Goal: Navigation & Orientation: Find specific page/section

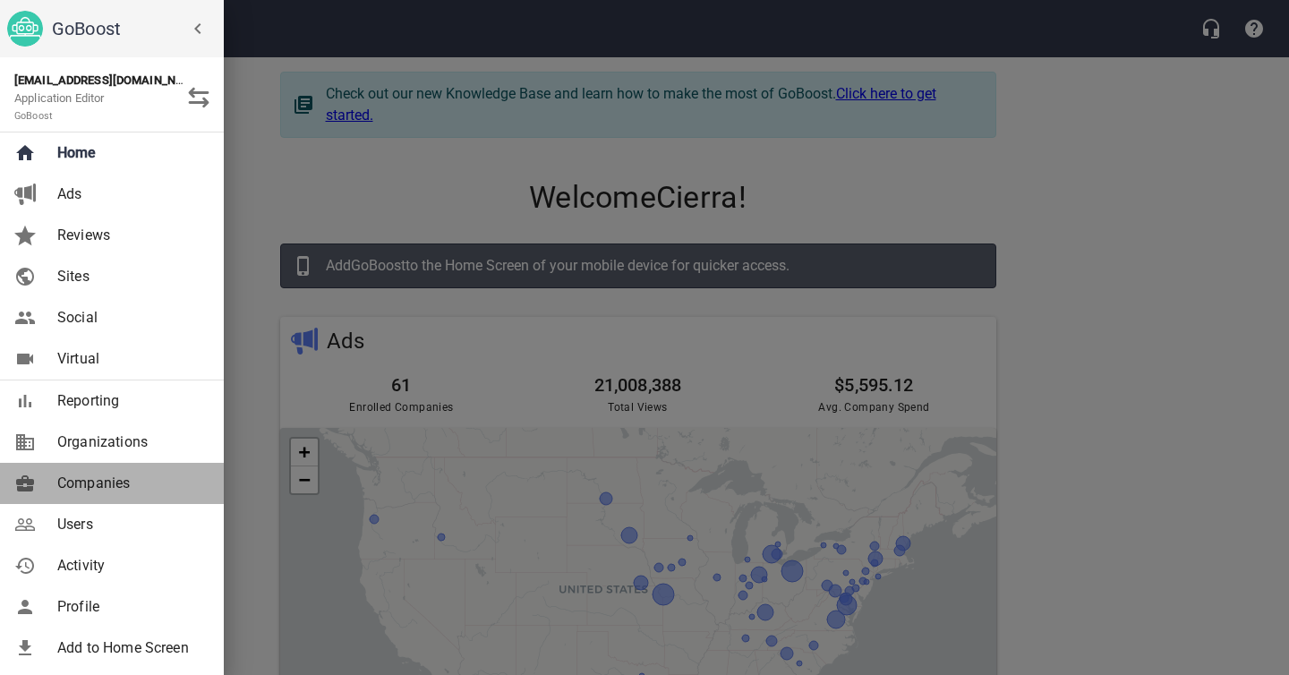
click at [101, 495] on link "Companies" at bounding box center [112, 483] width 224 height 41
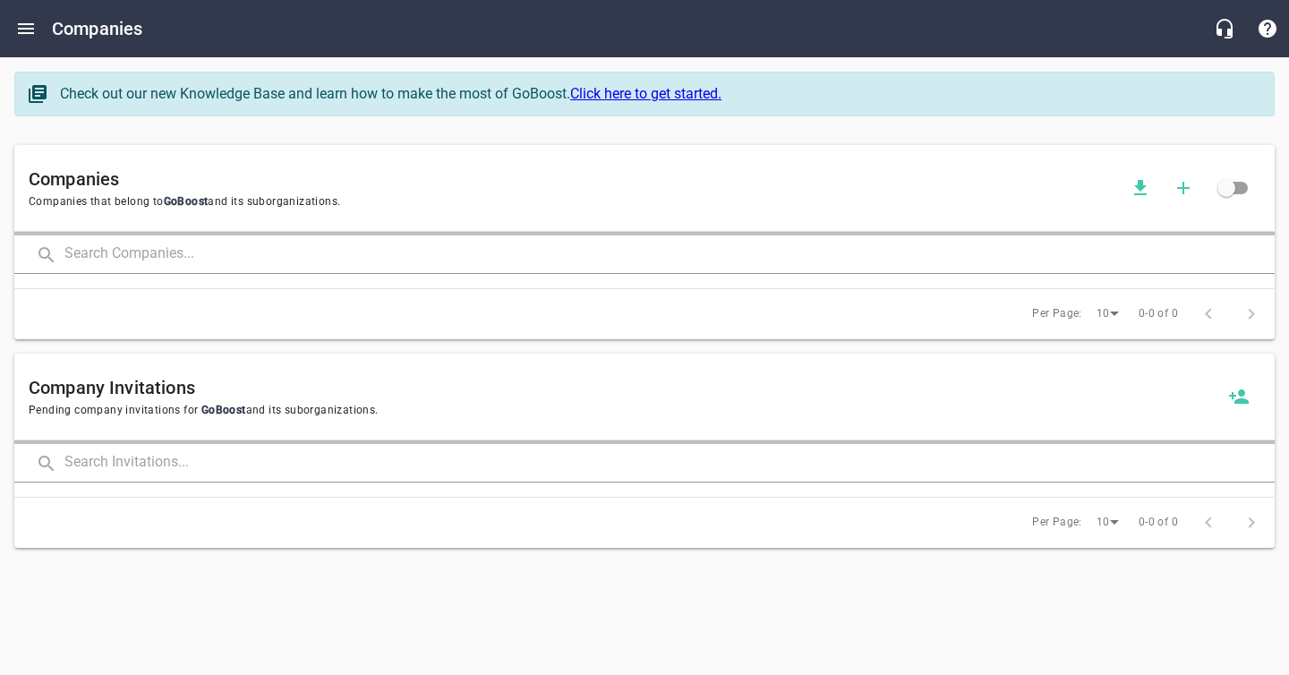
click at [131, 254] on input "text" at bounding box center [669, 254] width 1210 height 38
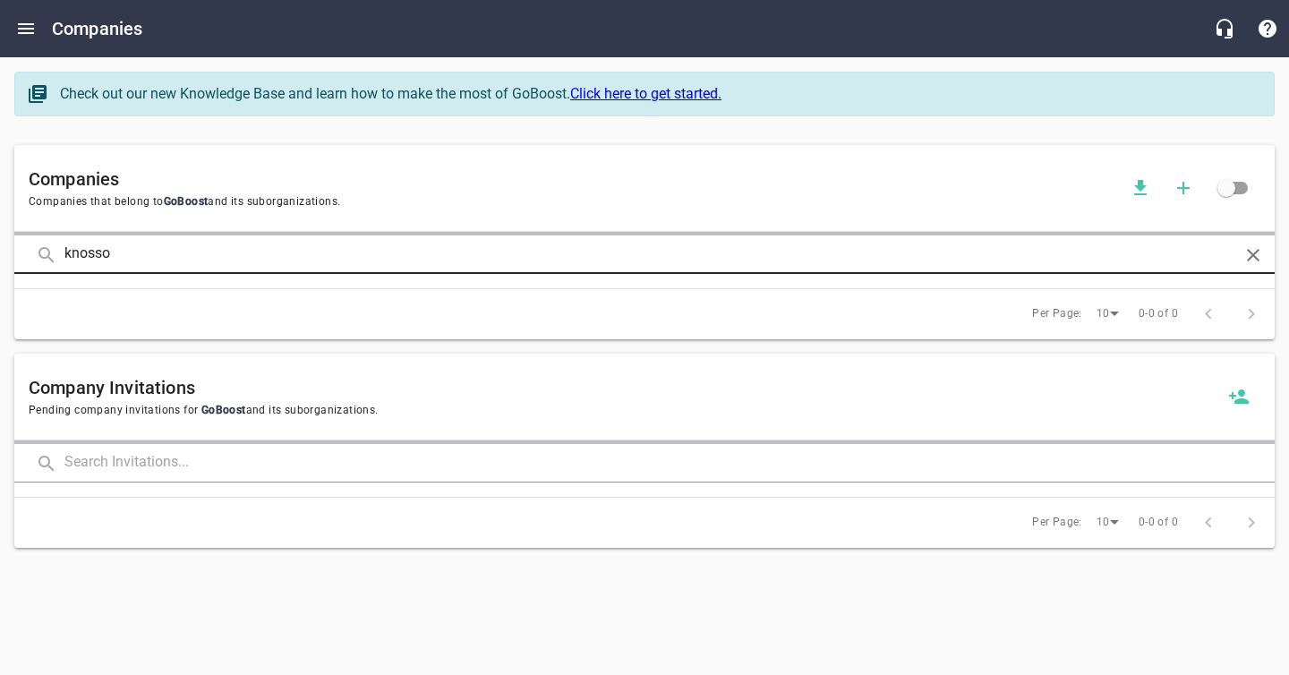
type input "knosso"
click button at bounding box center [0, 0] width 0 height 0
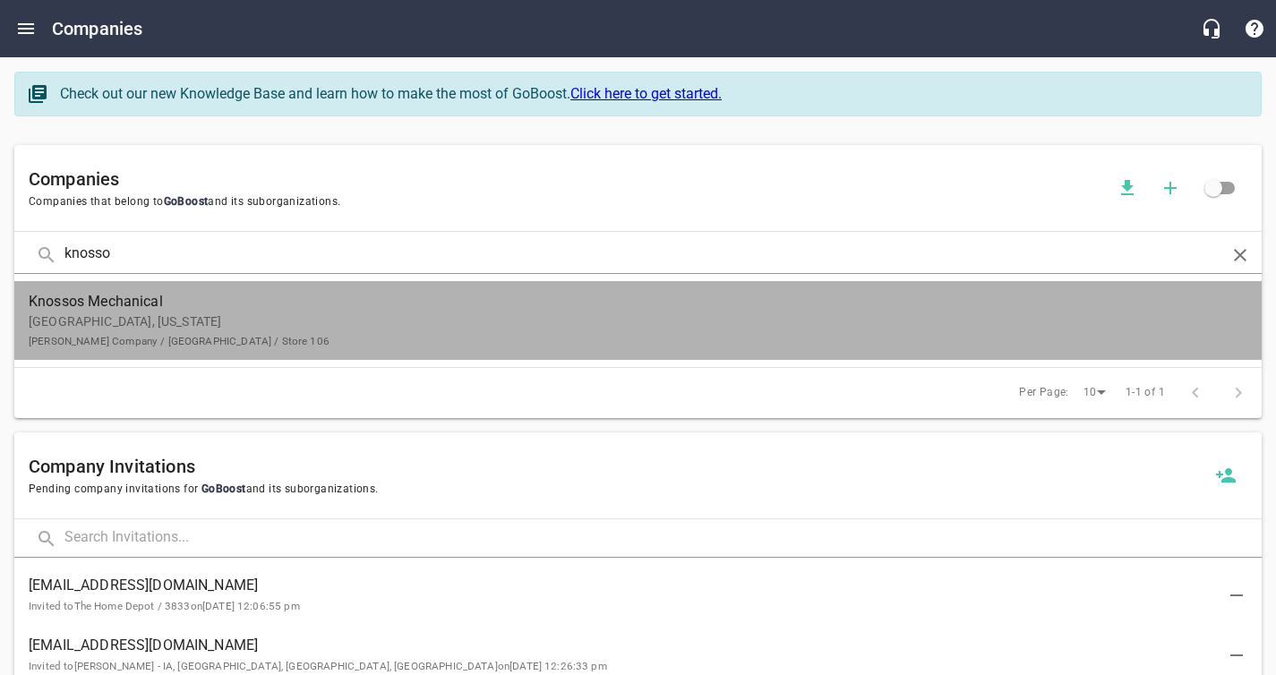
click at [543, 337] on p "[GEOGRAPHIC_DATA], [US_STATE] [PERSON_NAME] Company / [GEOGRAPHIC_DATA] / Store…" at bounding box center [624, 331] width 1190 height 38
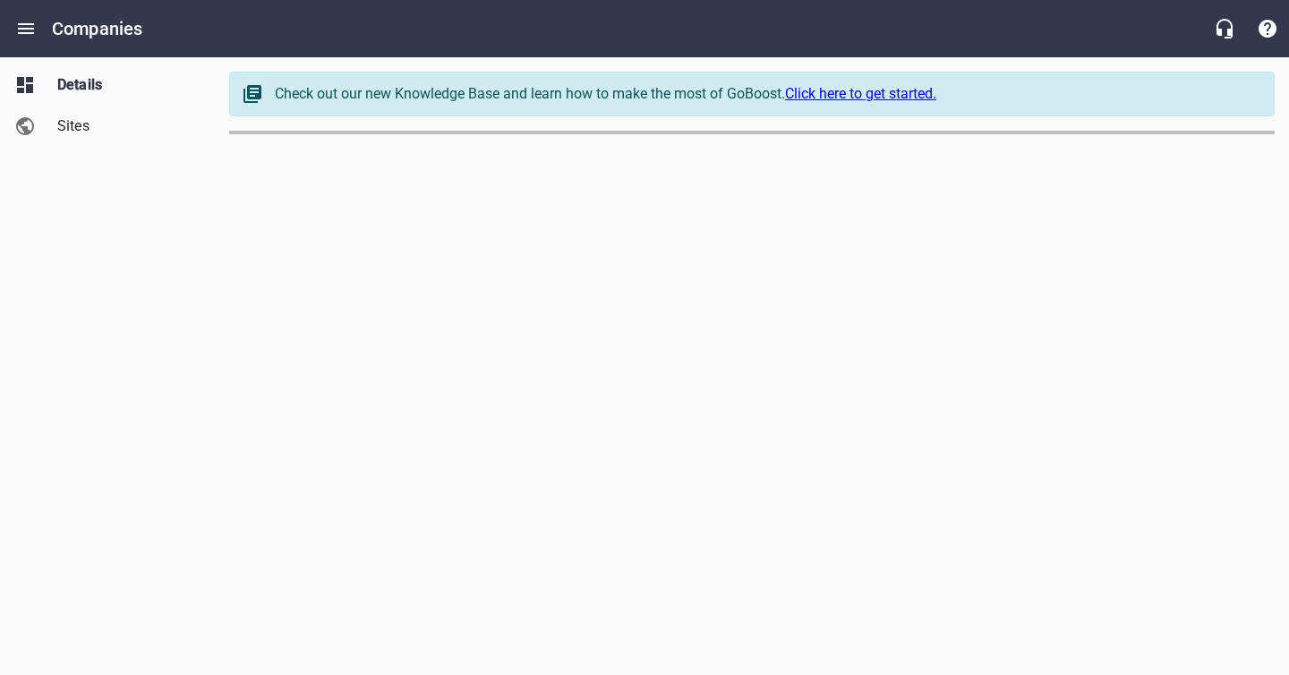
select select "[US_STATE]"
select select "48"
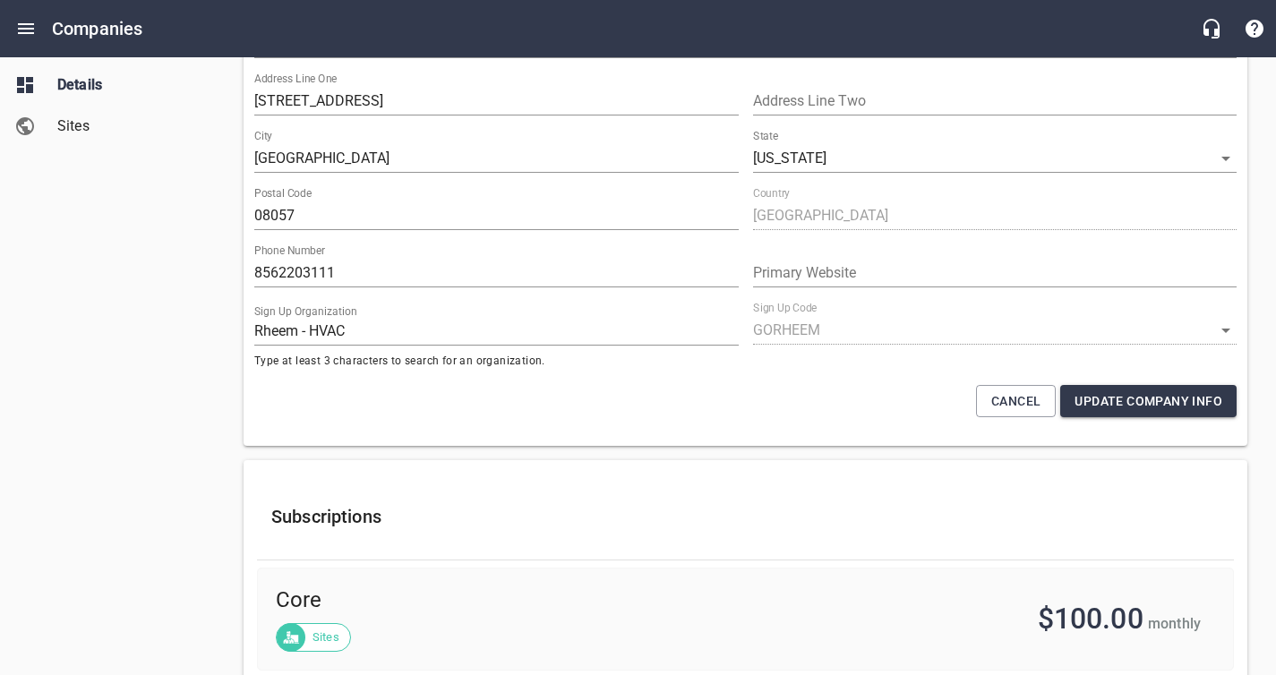
scroll to position [237, 0]
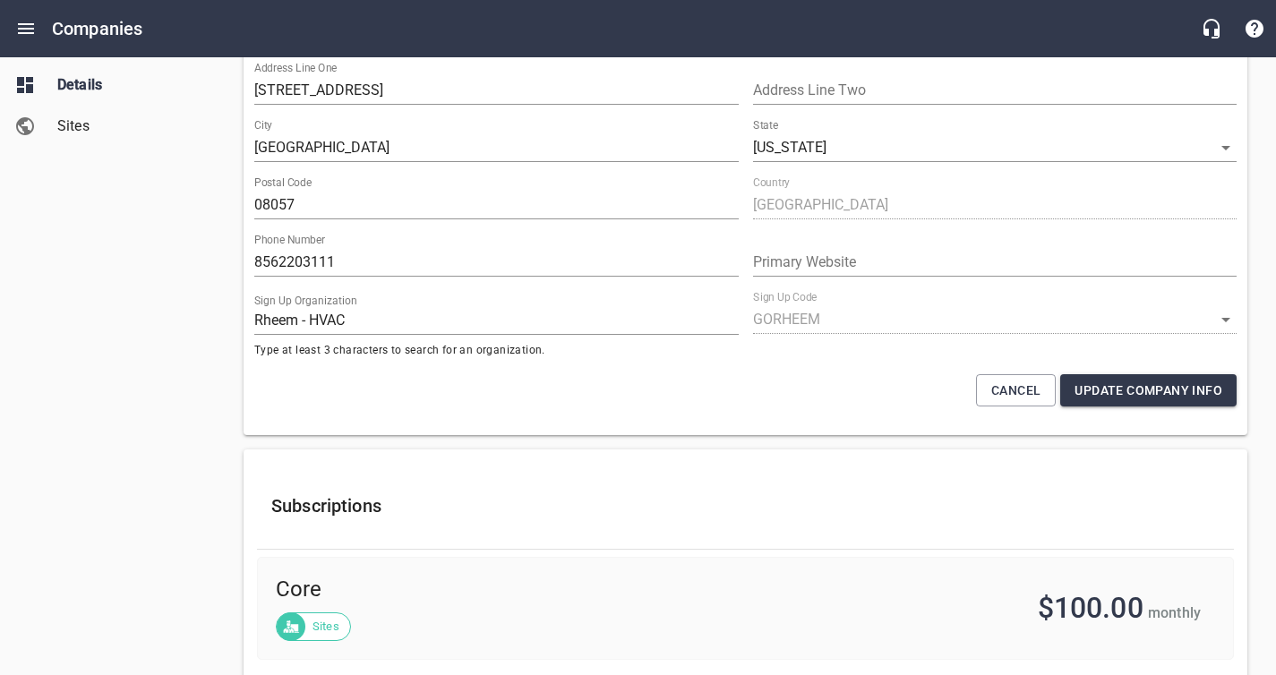
click at [268, 259] on input "8562203111" at bounding box center [496, 262] width 484 height 29
click at [274, 269] on input "8562203111" at bounding box center [496, 262] width 484 height 29
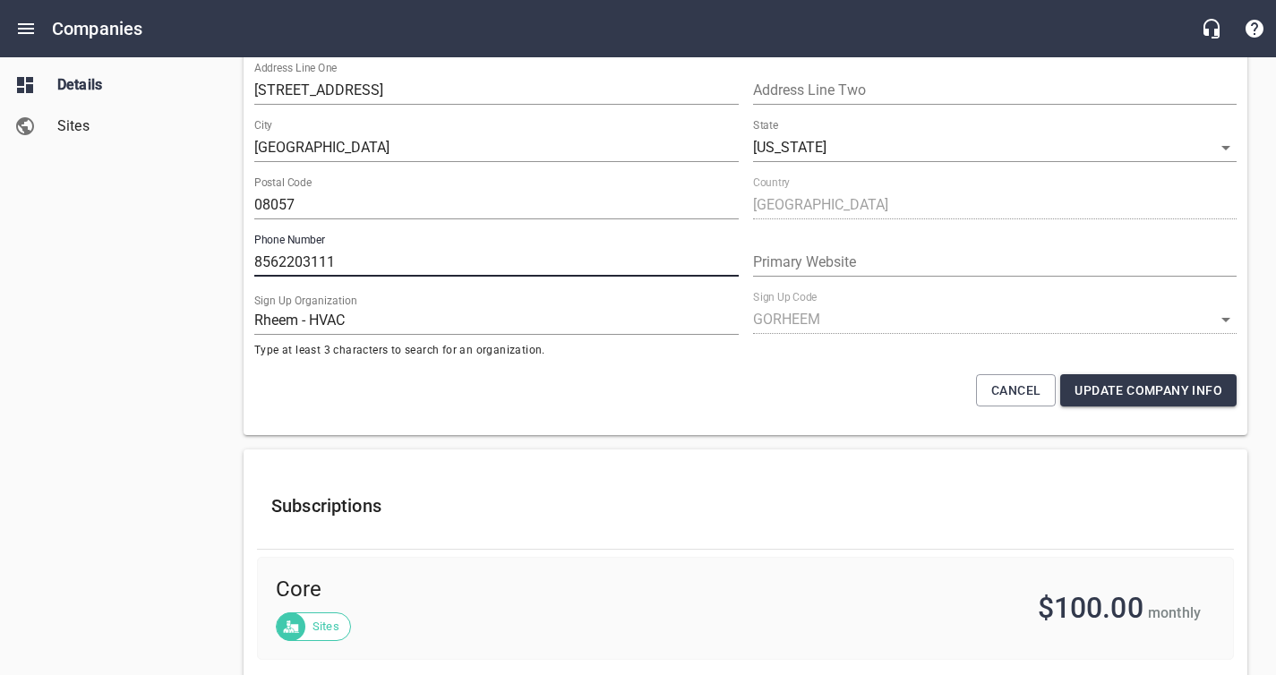
click at [274, 269] on input "8562203111" at bounding box center [496, 262] width 484 height 29
click at [262, 280] on div "Phone Number [PHONE_NUMBER]" at bounding box center [496, 255] width 499 height 57
click at [265, 273] on input "8562203111" at bounding box center [496, 262] width 484 height 29
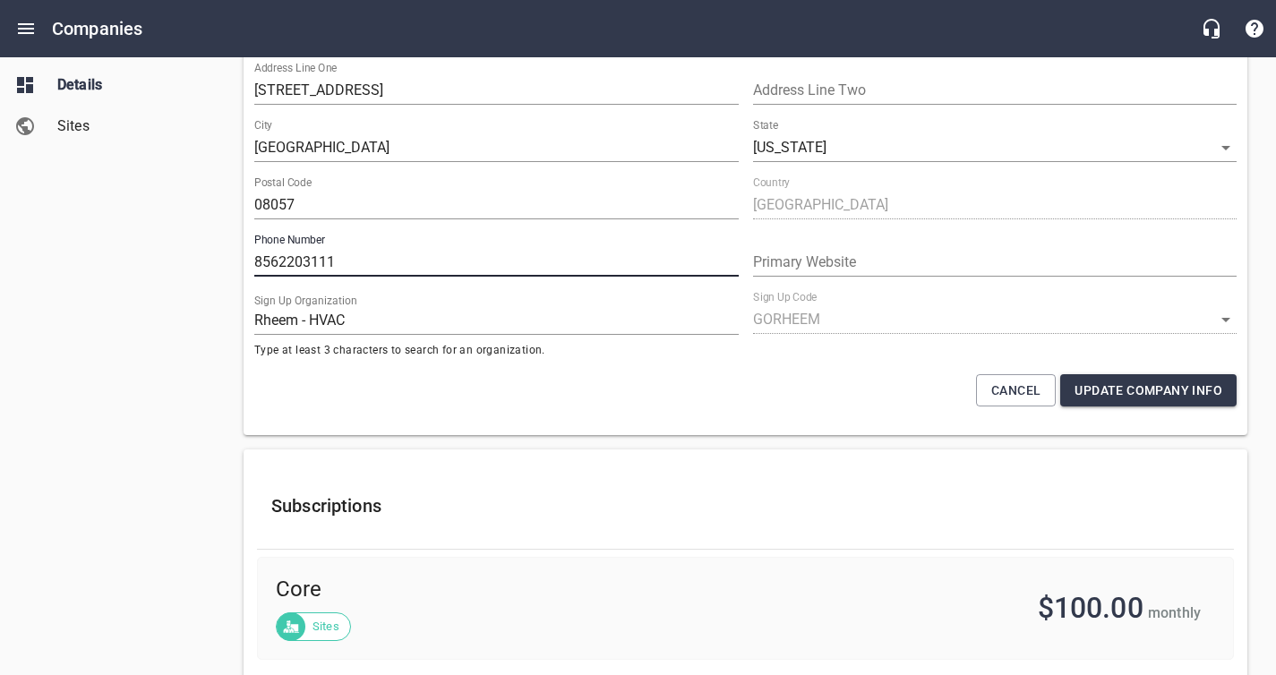
click at [265, 273] on input "8562203111" at bounding box center [496, 262] width 484 height 29
click at [280, 257] on input "8562203111" at bounding box center [496, 262] width 484 height 29
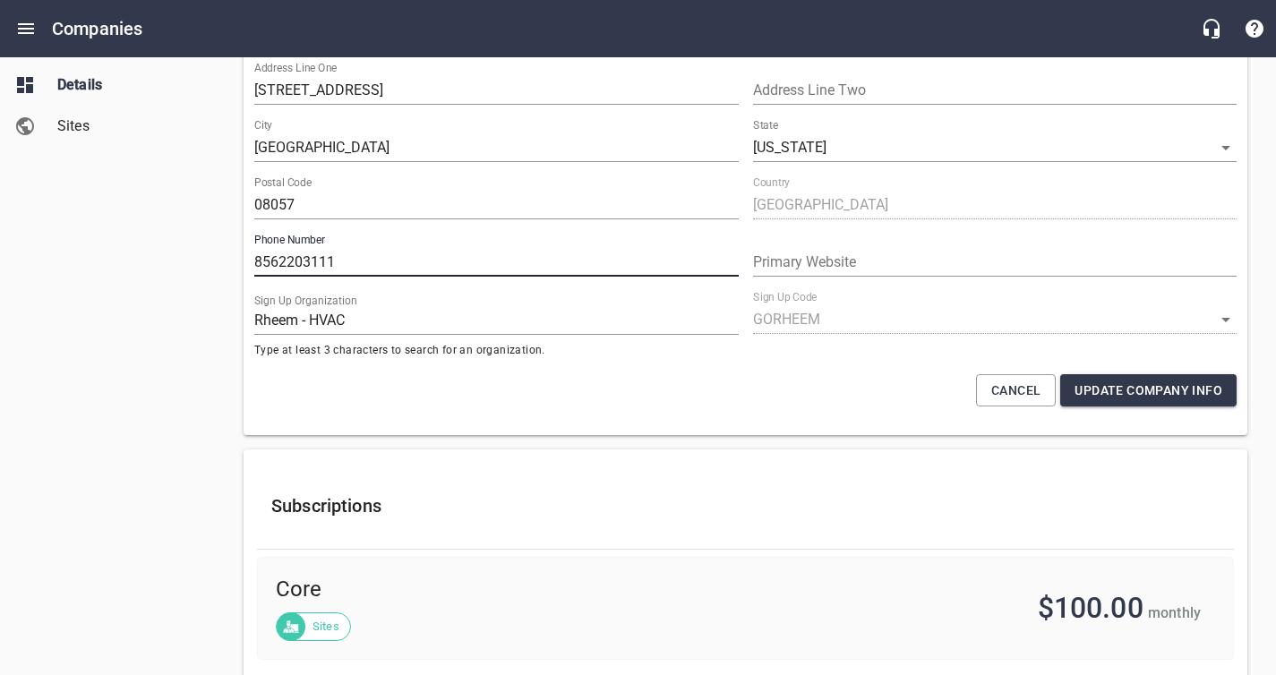
click at [283, 264] on input "8562203111" at bounding box center [496, 262] width 484 height 29
click at [283, 267] on input "8562203111" at bounding box center [496, 262] width 484 height 29
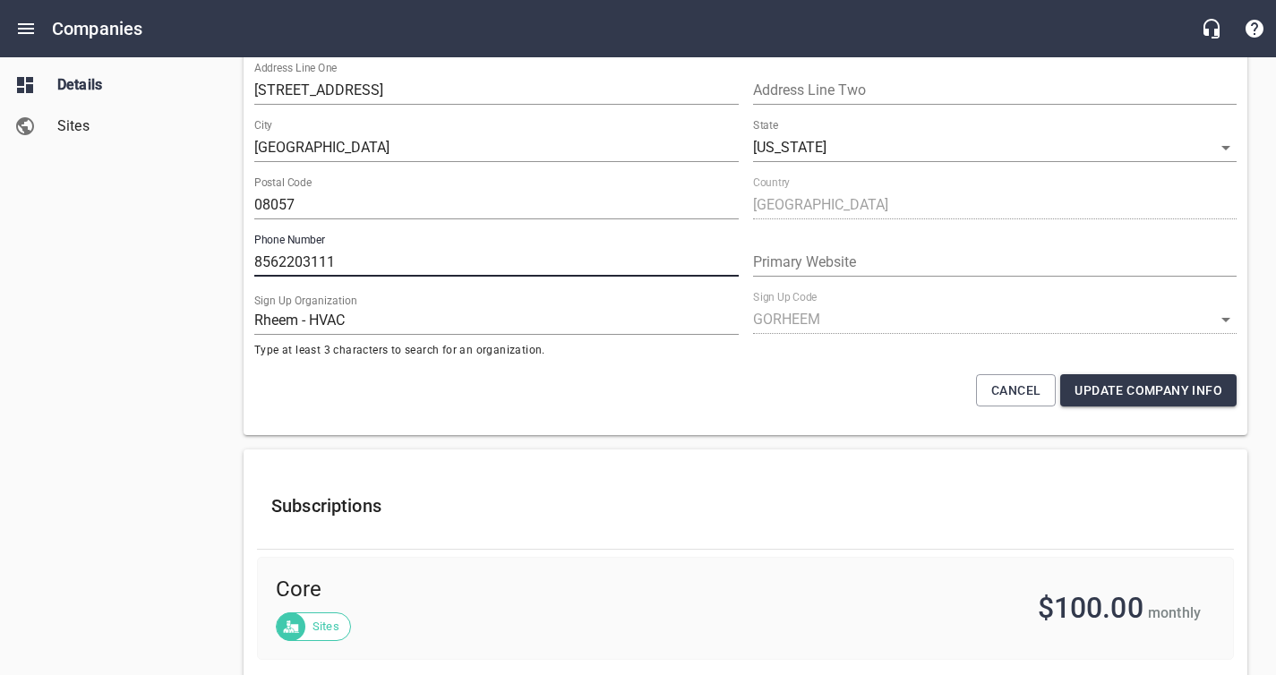
click at [283, 267] on input "8562203111" at bounding box center [496, 262] width 484 height 29
click at [210, 269] on div "Details Sites" at bounding box center [108, 337] width 216 height 675
click at [154, 337] on div "Details Sites" at bounding box center [108, 337] width 216 height 675
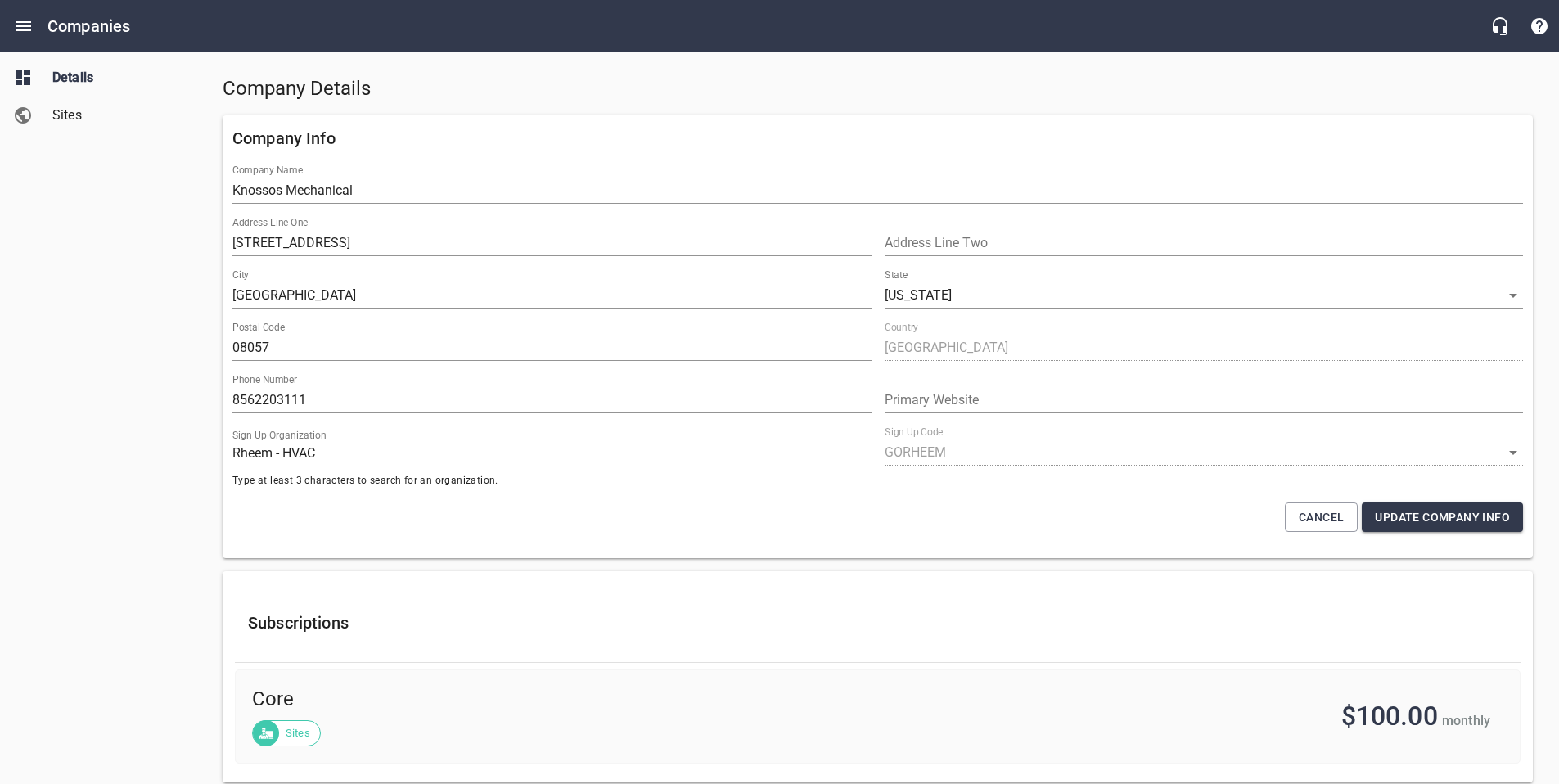
scroll to position [48, 0]
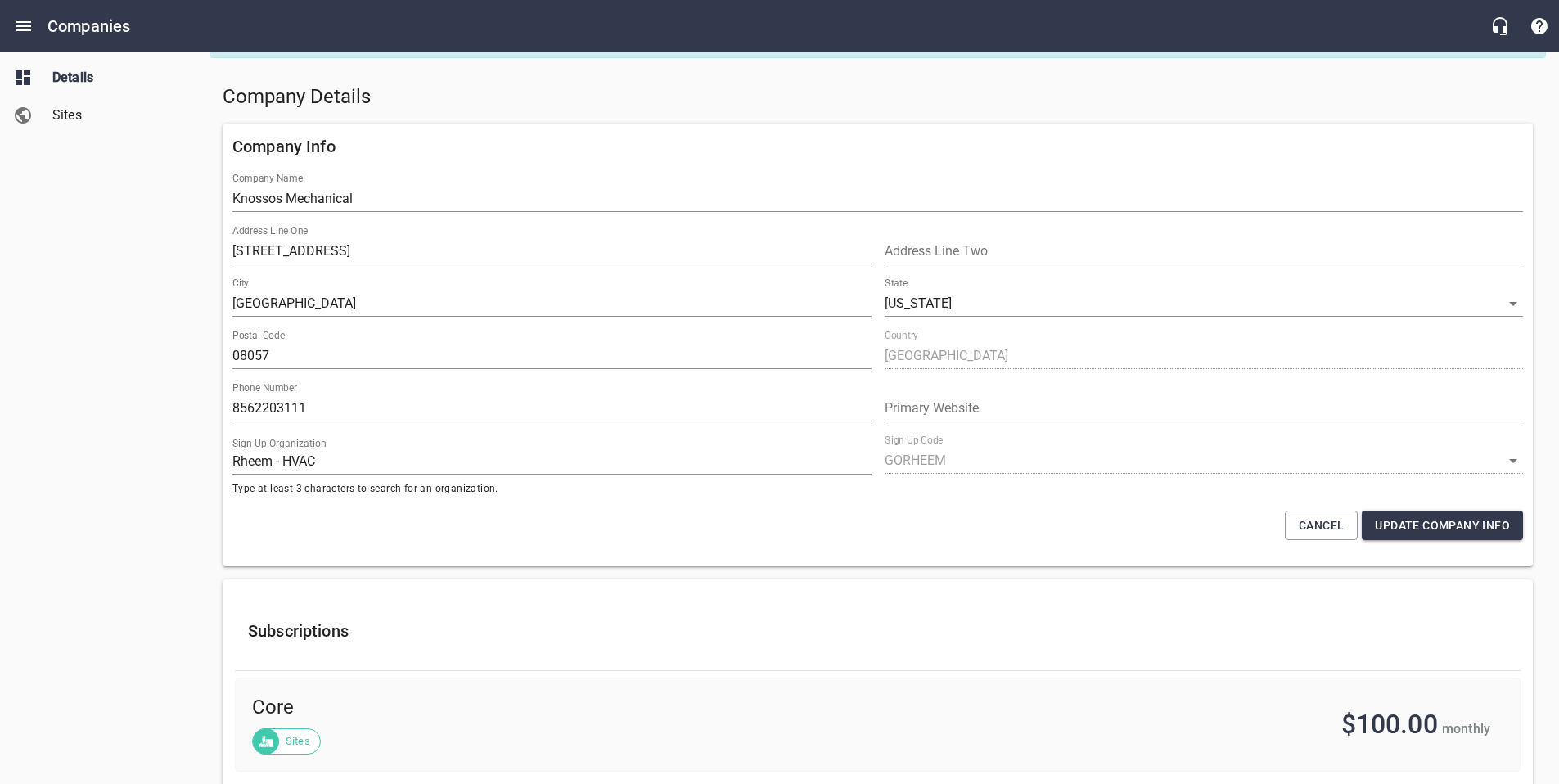
click at [58, 128] on link "Sites" at bounding box center [98, 115] width 196 height 37
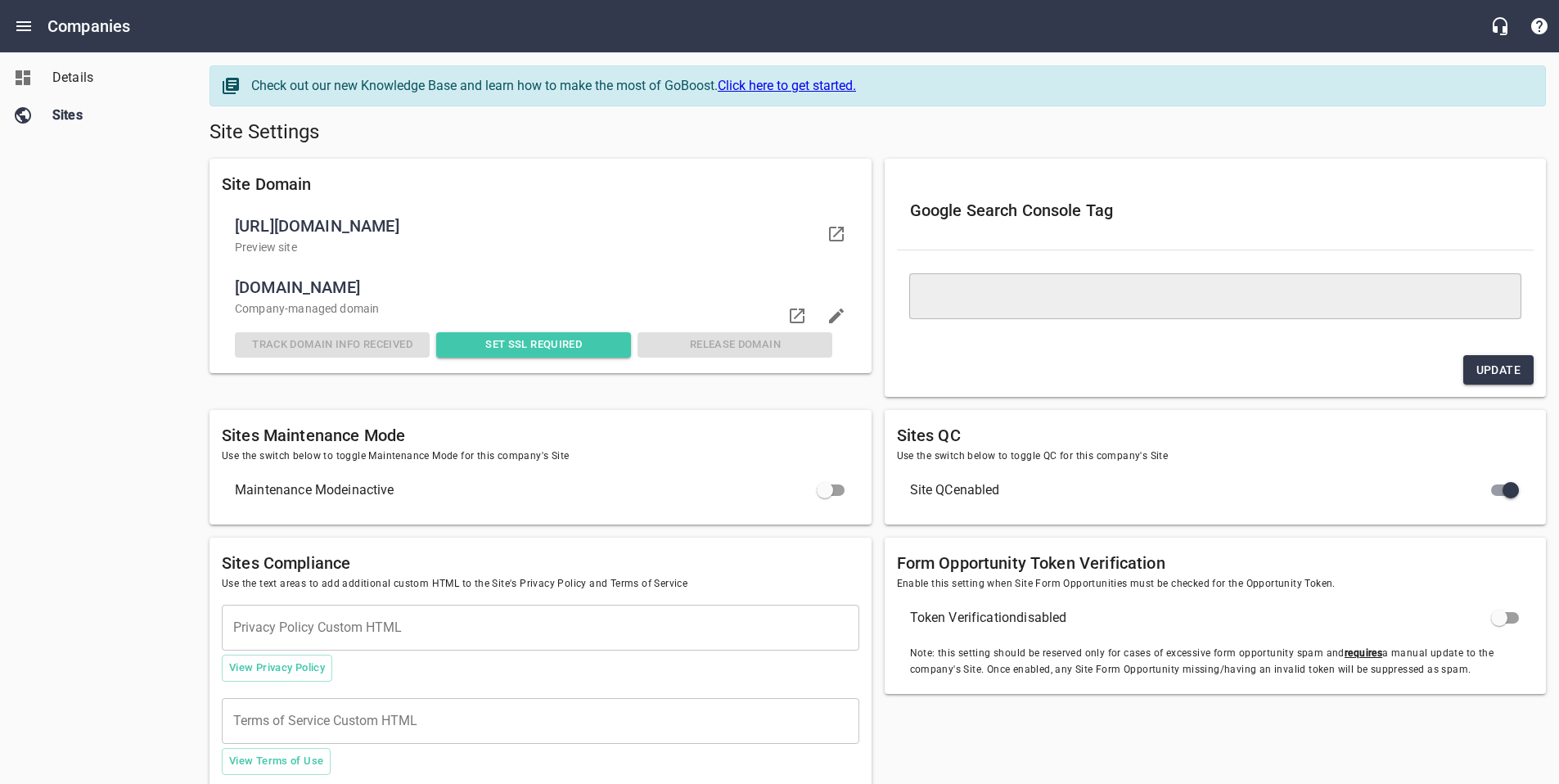
drag, startPoint x: 246, startPoint y: 227, endPoint x: 404, endPoint y: 230, distance: 158.0
click at [404, 230] on ul "[URL][DOMAIN_NAME] Preview site [DOMAIN_NAME] Company -managed domain Track Dom…" at bounding box center [540, 285] width 637 height 175
click at [166, 275] on div "Details Sites" at bounding box center [99, 392] width 197 height 784
drag, startPoint x: 252, startPoint y: 289, endPoint x: 420, endPoint y: 288, distance: 168.0
click at [420, 288] on span "[DOMAIN_NAME]" at bounding box center [534, 287] width 598 height 26
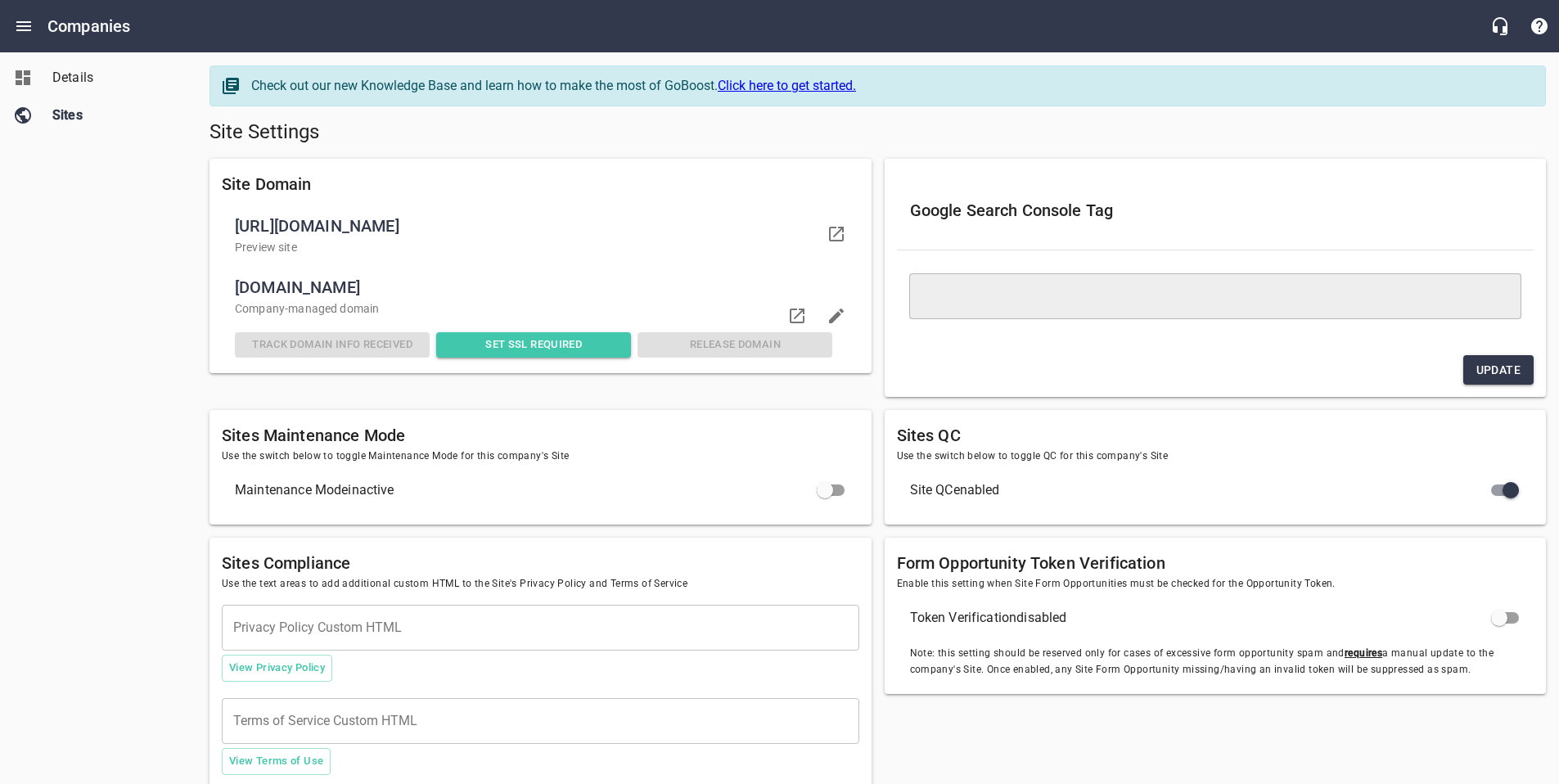
click at [132, 308] on div "Details Sites" at bounding box center [99, 392] width 197 height 784
